Goal: Information Seeking & Learning: Learn about a topic

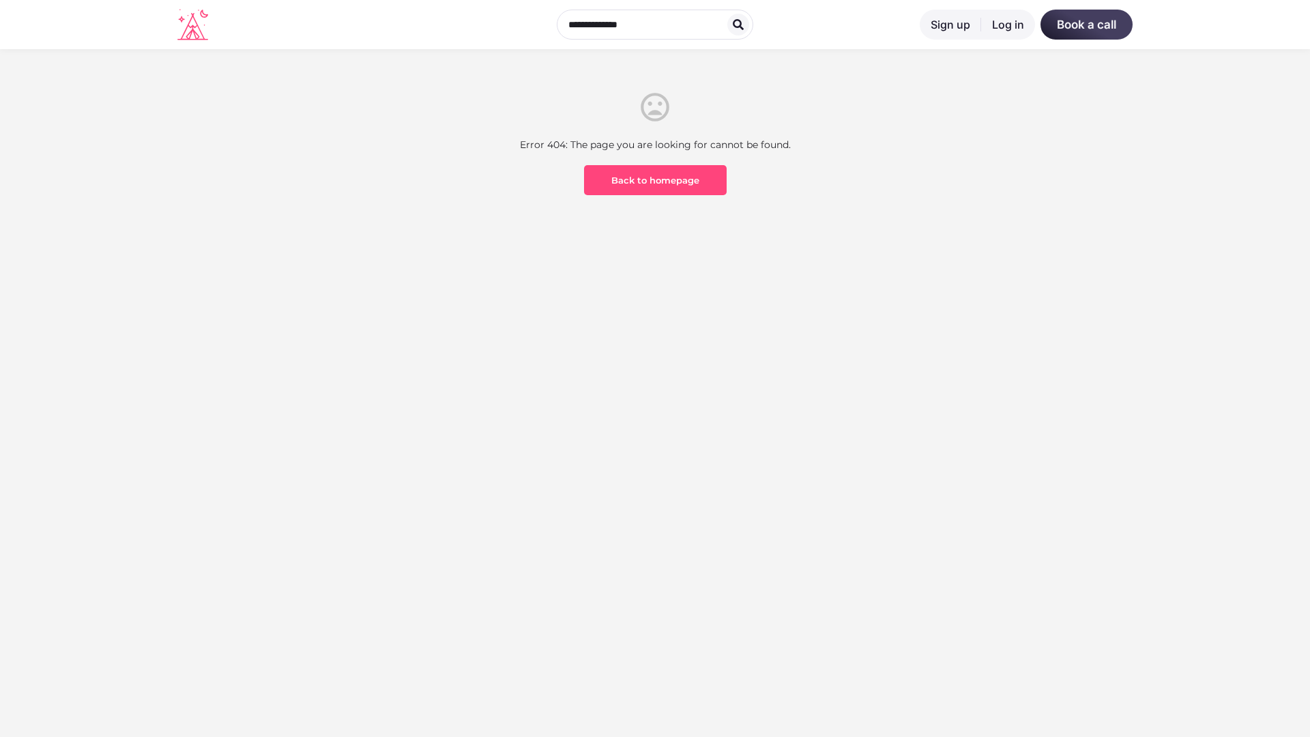
scroll to position [401, 0]
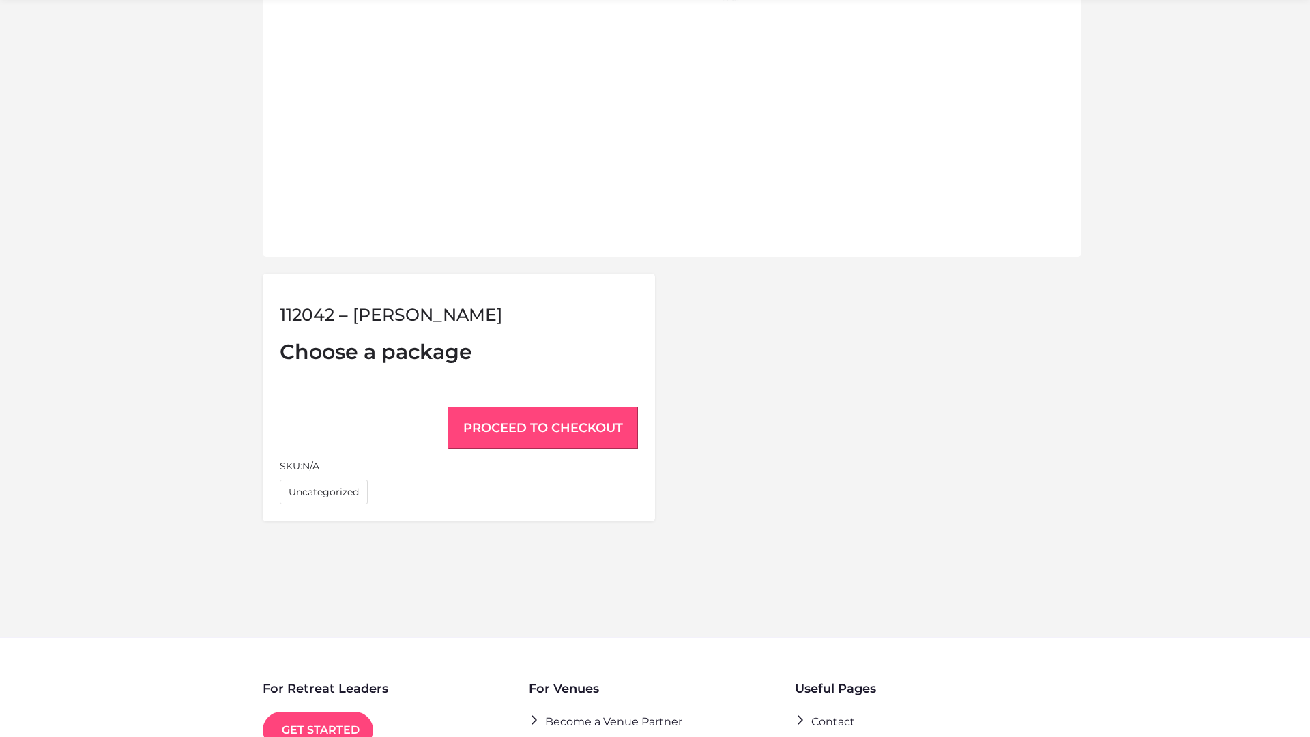
scroll to position [919, 0]
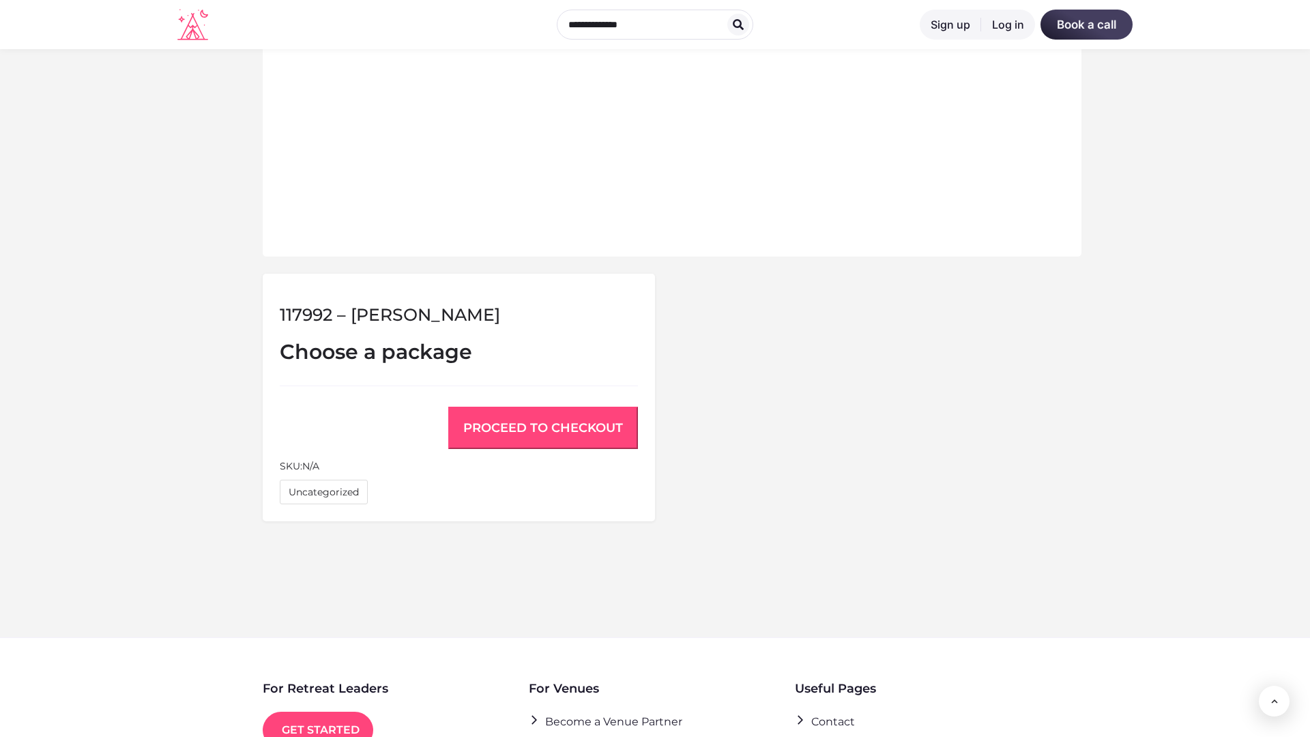
scroll to position [919, 0]
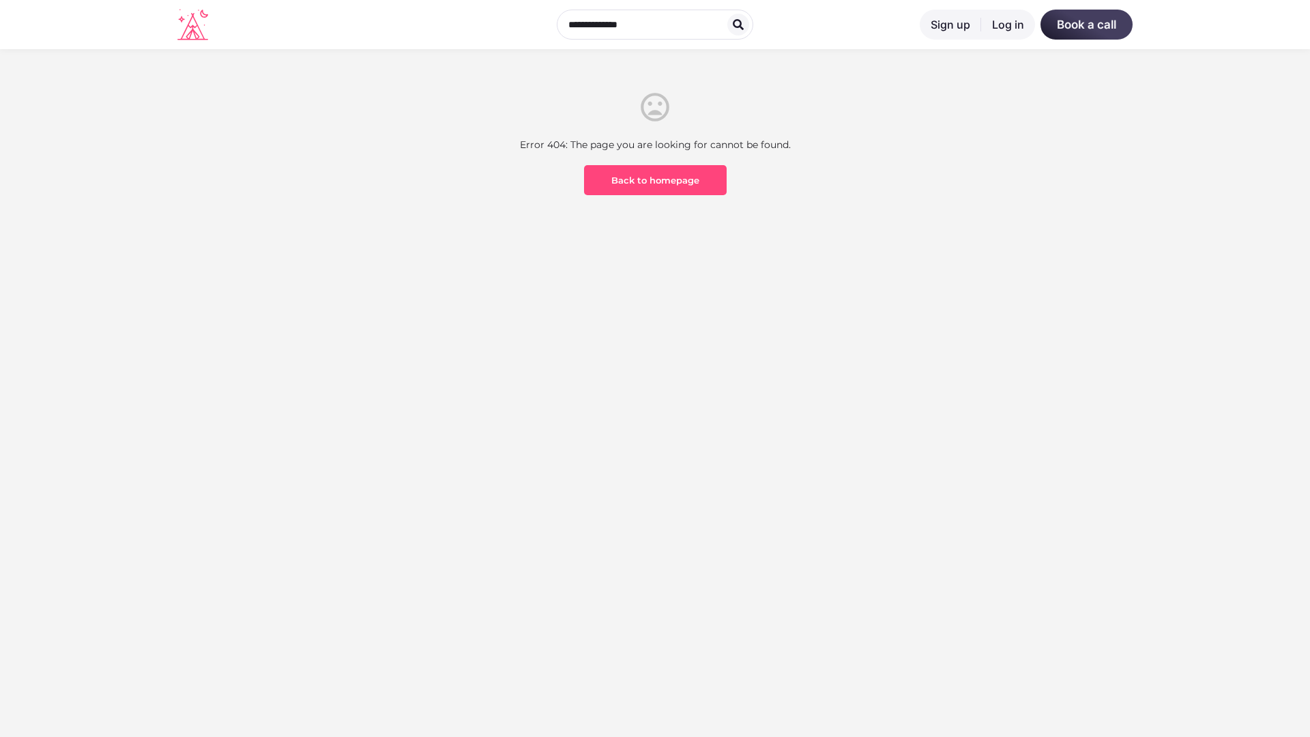
scroll to position [401, 0]
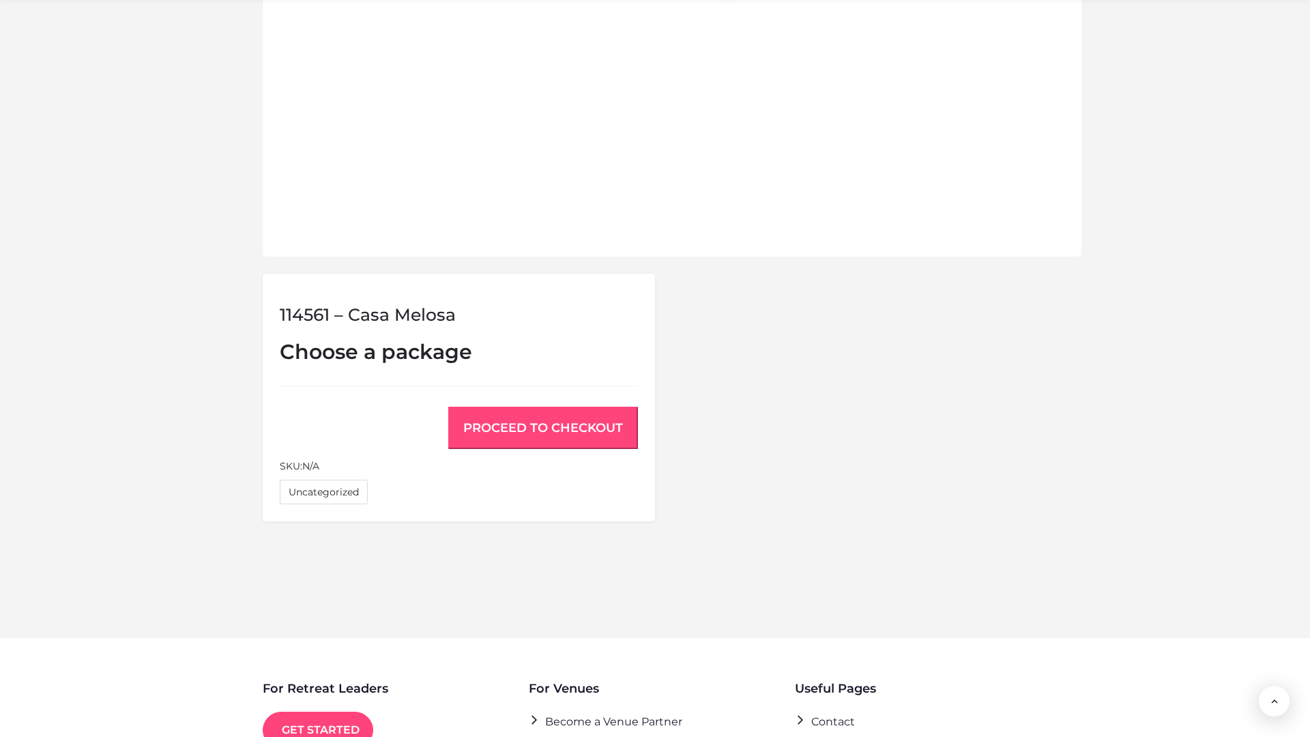
scroll to position [919, 0]
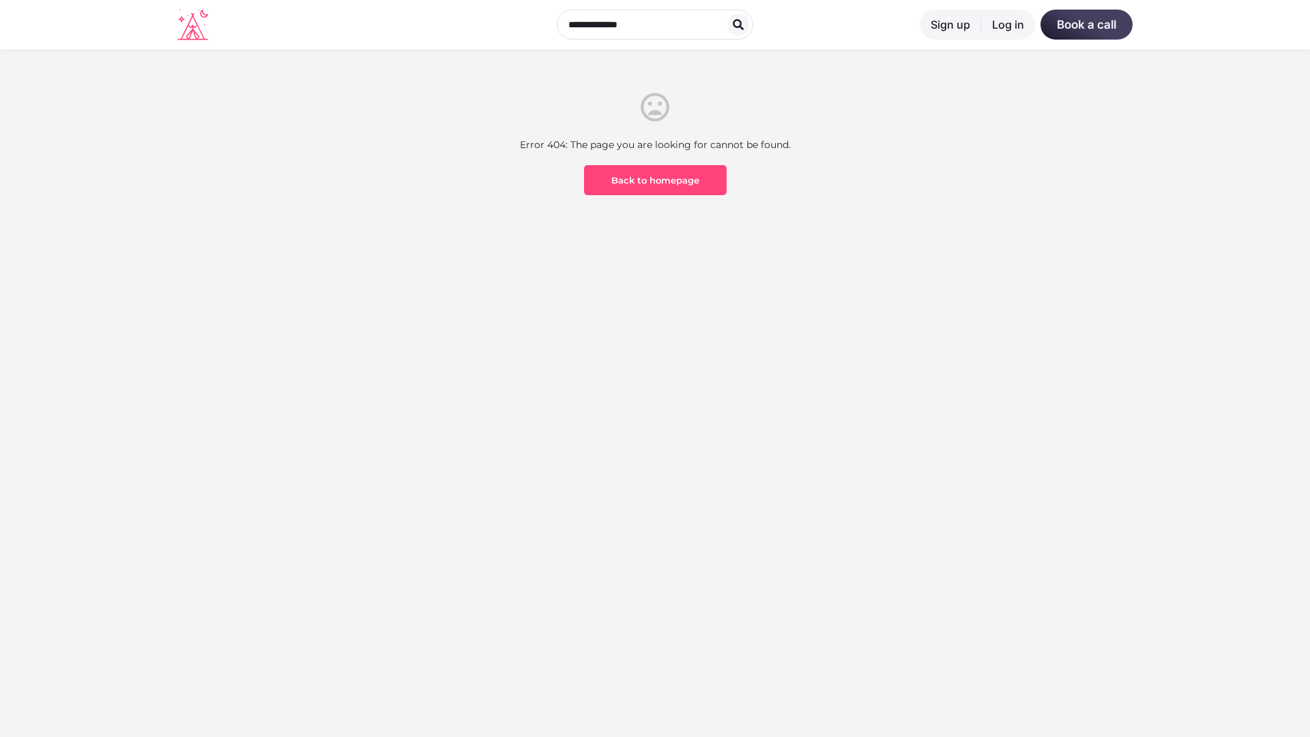
scroll to position [401, 0]
